Goal: Find specific page/section: Find specific page/section

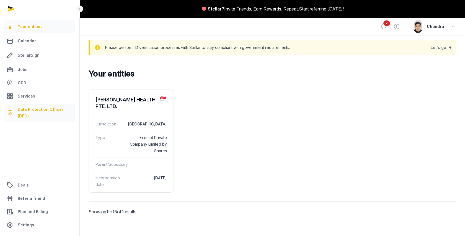
click at [53, 112] on span "Data Protection Officer (DPO)" at bounding box center [45, 112] width 55 height 13
click at [28, 96] on span "Services" at bounding box center [26, 96] width 17 height 7
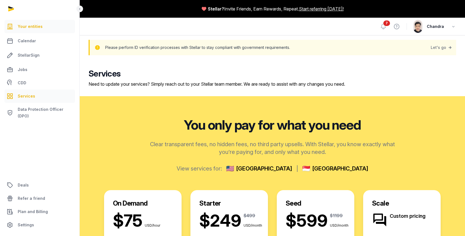
click at [36, 27] on span "Your entities" at bounding box center [30, 26] width 25 height 7
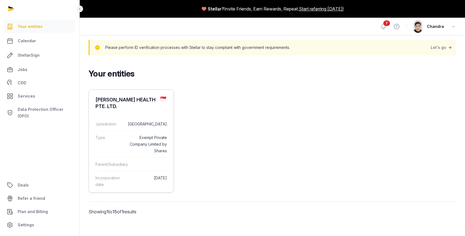
click at [135, 131] on div "Type Exempt Private Company Limited by Shares" at bounding box center [130, 144] width 71 height 27
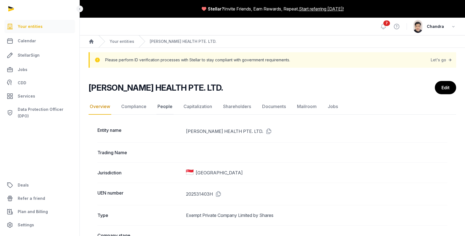
click at [167, 107] on link "People" at bounding box center [164, 107] width 17 height 16
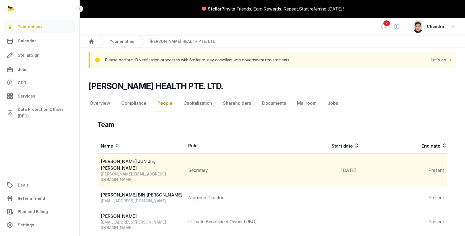
click at [122, 161] on div "[PERSON_NAME] JUN JIE, [PERSON_NAME]" at bounding box center [143, 164] width 84 height 13
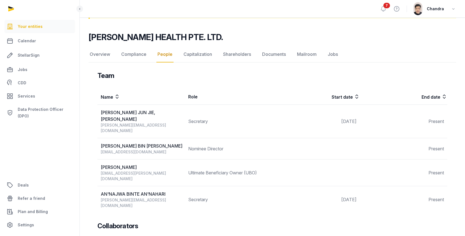
scroll to position [50, 0]
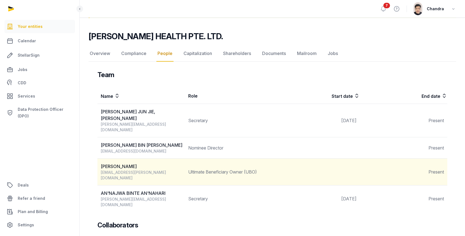
click at [131, 170] on div "[EMAIL_ADDRESS][PERSON_NAME][DOMAIN_NAME]" at bounding box center [143, 175] width 84 height 11
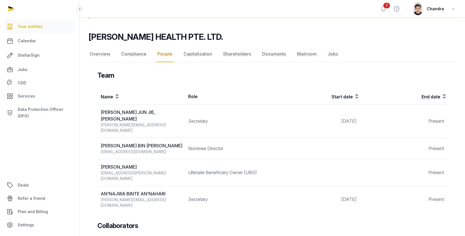
scroll to position [53, 0]
